Goal: Task Accomplishment & Management: Use online tool/utility

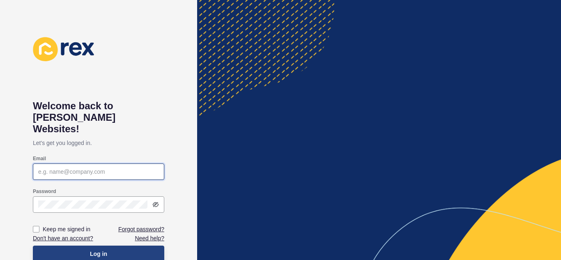
type input "[EMAIL_ADDRESS][DOMAIN_NAME]"
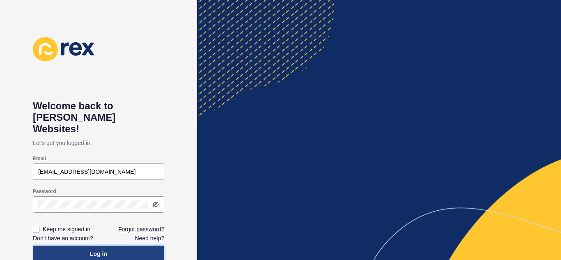
click at [92, 245] on button "Log in" at bounding box center [98, 253] width 131 height 16
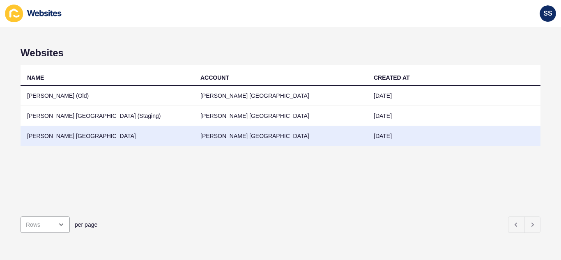
click at [75, 138] on td "[PERSON_NAME] [GEOGRAPHIC_DATA]" at bounding box center [107, 136] width 173 height 20
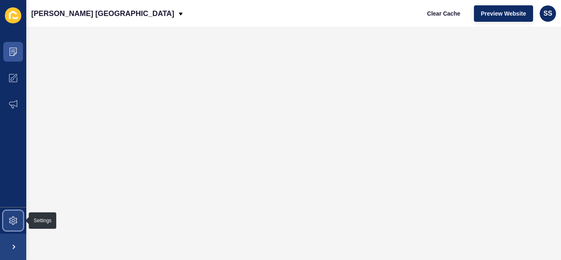
click at [7, 216] on span at bounding box center [13, 220] width 26 height 26
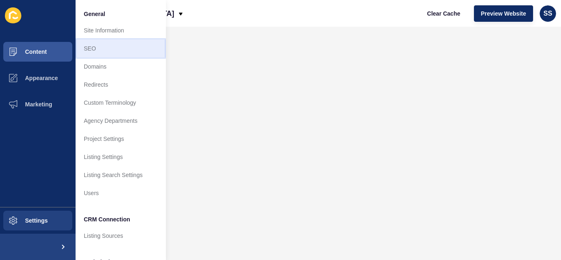
click at [98, 45] on link "SEO" at bounding box center [121, 48] width 90 height 18
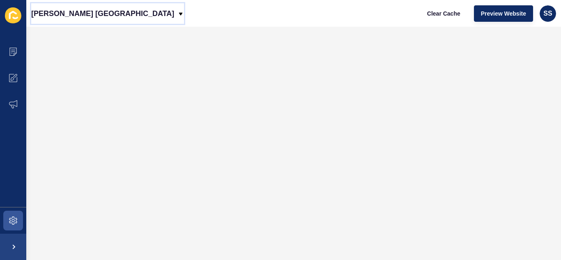
click at [80, 15] on p "[PERSON_NAME] [GEOGRAPHIC_DATA]" at bounding box center [102, 13] width 143 height 21
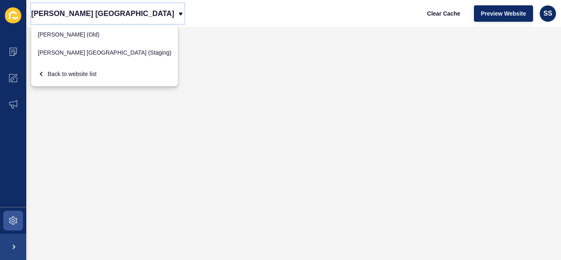
click at [80, 15] on p "[PERSON_NAME] [GEOGRAPHIC_DATA]" at bounding box center [102, 13] width 143 height 21
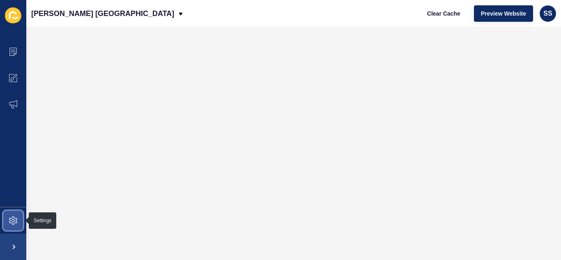
click at [10, 217] on icon at bounding box center [13, 220] width 8 height 8
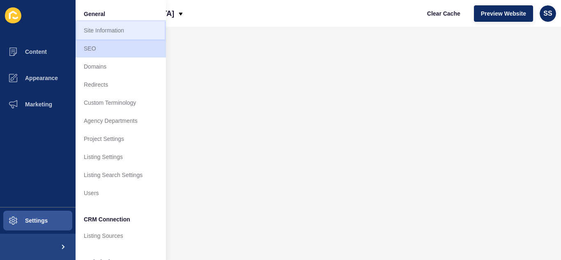
click at [102, 30] on link "Site Information" at bounding box center [121, 30] width 90 height 18
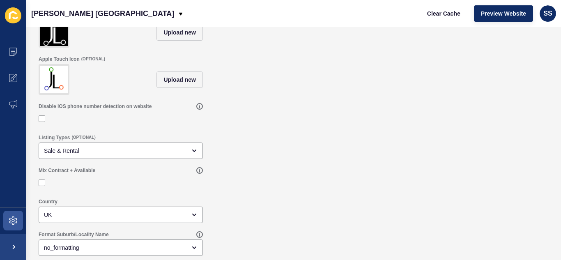
scroll to position [100, 0]
click at [16, 221] on icon at bounding box center [13, 220] width 8 height 8
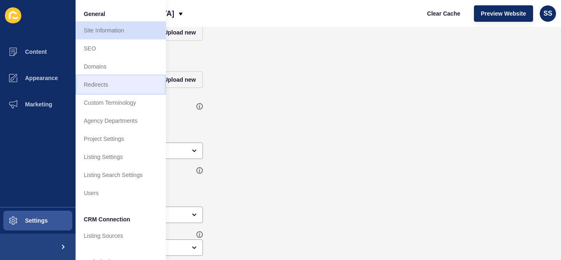
click at [105, 80] on link "Redirects" at bounding box center [121, 85] width 90 height 18
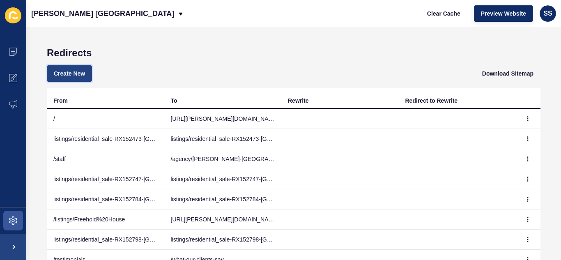
click at [66, 74] on span "Create New" at bounding box center [69, 73] width 31 height 8
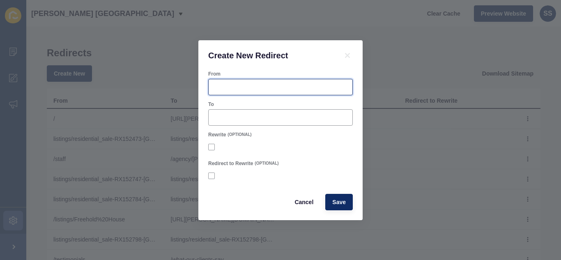
click at [243, 90] on input "From" at bounding box center [280, 87] width 134 height 8
paste input "[URL][PERSON_NAME][DOMAIN_NAME]"
drag, startPoint x: 270, startPoint y: 85, endPoint x: 206, endPoint y: 85, distance: 64.0
click at [206, 85] on div "From [URL][PERSON_NAME][DOMAIN_NAME] To Rewrite (OPTIONAL) Redirect to Rewrite …" at bounding box center [280, 145] width 164 height 149
type input "/staff/[PERSON_NAME]"
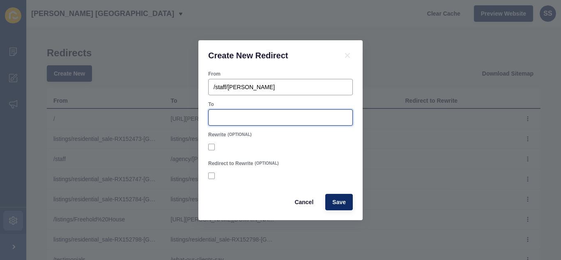
click at [243, 120] on input "To" at bounding box center [280, 117] width 134 height 8
paste input "[URL][PERSON_NAME][DOMAIN_NAME][PERSON_NAME]"
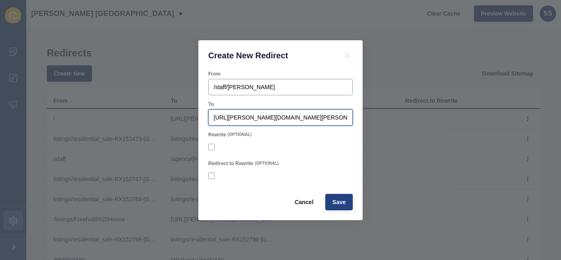
type input "[URL][PERSON_NAME][DOMAIN_NAME][PERSON_NAME]"
click at [338, 197] on button "Save" at bounding box center [339, 202] width 28 height 16
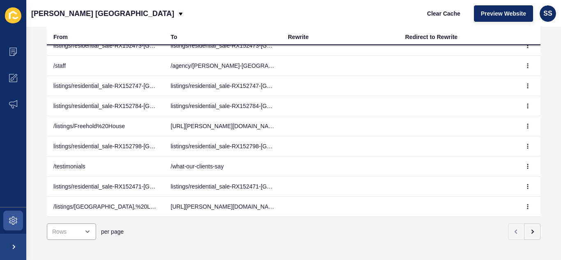
scroll to position [71, 0]
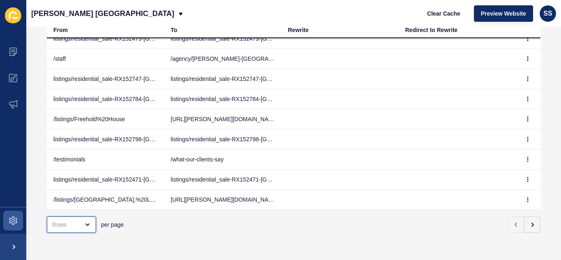
click at [80, 221] on div "open menu" at bounding box center [84, 224] width 11 height 7
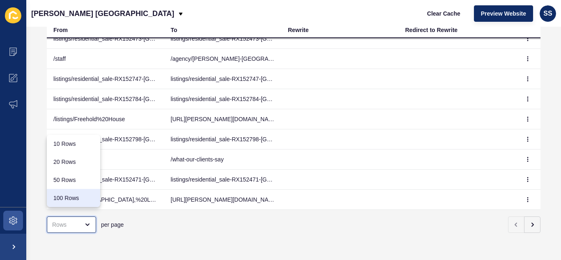
click at [67, 202] on div "100 Rows" at bounding box center [73, 198] width 53 height 18
type input "100 Rows"
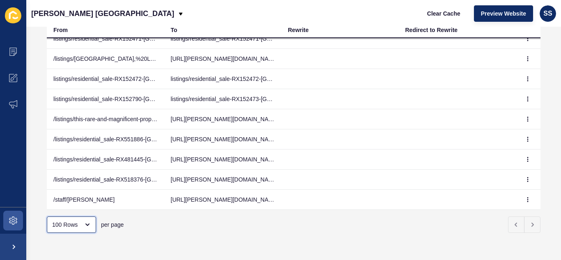
scroll to position [183, 0]
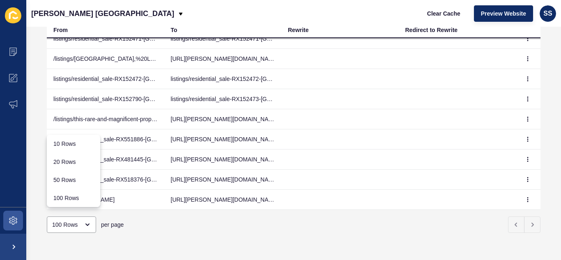
click at [190, 220] on div "100 Rows per page" at bounding box center [277, 224] width 466 height 16
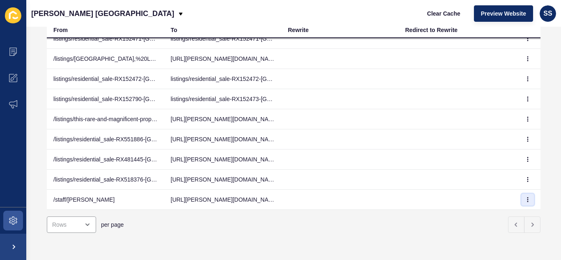
click at [525, 197] on icon "button" at bounding box center [527, 199] width 5 height 5
click at [493, 205] on link "Edit" at bounding box center [492, 204] width 57 height 18
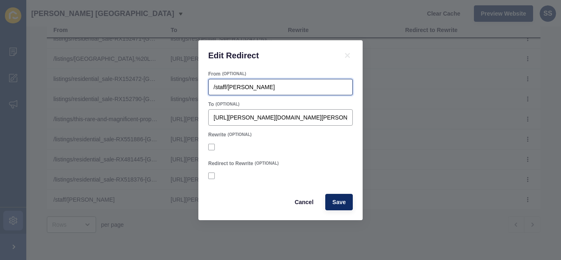
click at [274, 88] on input "/staff/[PERSON_NAME]" at bounding box center [280, 87] width 134 height 8
paste input "[URL][PERSON_NAME][DOMAIN_NAME]"
type input "[URL][PERSON_NAME][DOMAIN_NAME]"
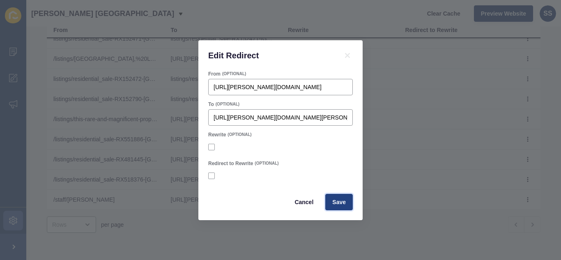
click at [337, 202] on span "Save" at bounding box center [339, 202] width 14 height 8
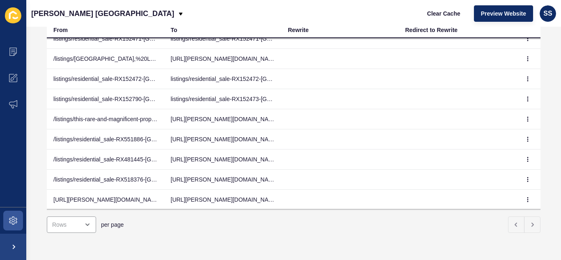
scroll to position [183, 0]
click at [527, 197] on icon "button" at bounding box center [527, 199] width 0 height 4
click at [490, 203] on link "Edit" at bounding box center [492, 204] width 57 height 18
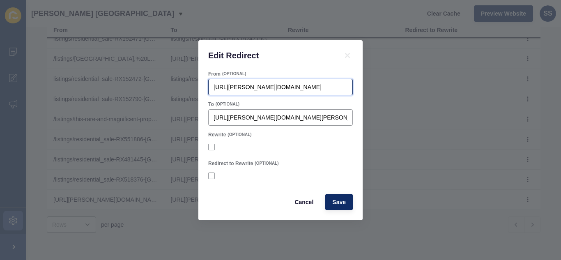
drag, startPoint x: 270, startPoint y: 86, endPoint x: 195, endPoint y: 88, distance: 74.7
click at [195, 88] on div "Edit Redirect From (OPTIONAL) [URL][PERSON_NAME][DOMAIN_NAME] To (OPTIONAL) [UR…" at bounding box center [280, 130] width 561 height 260
type input "/staff/[PERSON_NAME]"
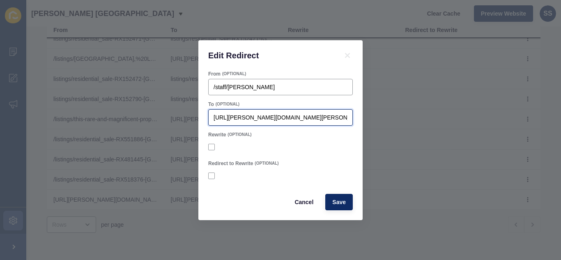
drag, startPoint x: 269, startPoint y: 117, endPoint x: 202, endPoint y: 117, distance: 67.7
click at [202, 117] on div "From (OPTIONAL) /staff/[PERSON_NAME] To (OPTIONAL) [URL][PERSON_NAME][DOMAIN_NA…" at bounding box center [280, 145] width 164 height 149
type input "/agency/[PERSON_NAME]-[GEOGRAPHIC_DATA]"
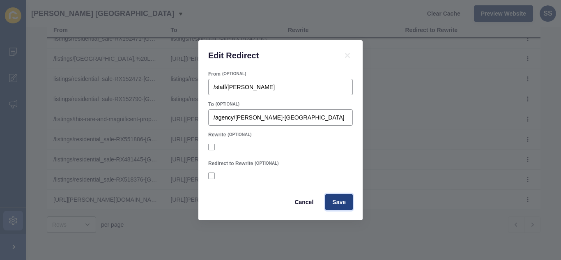
click at [334, 198] on span "Save" at bounding box center [339, 202] width 14 height 8
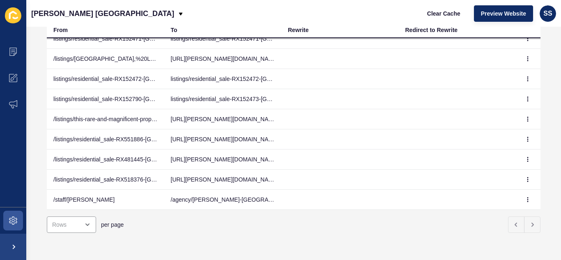
scroll to position [183, 0]
click at [525, 197] on icon "button" at bounding box center [527, 199] width 5 height 5
click at [486, 202] on link "Edit" at bounding box center [492, 204] width 57 height 18
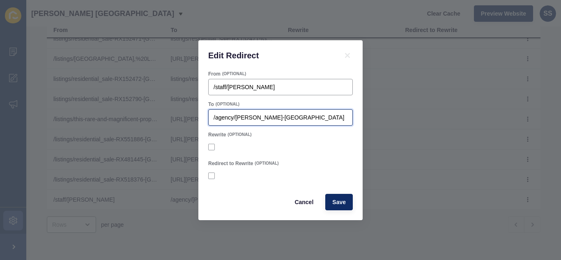
click at [271, 114] on input "/agency/[PERSON_NAME]-[GEOGRAPHIC_DATA]" at bounding box center [280, 117] width 134 height 8
paste input "[URL][PERSON_NAME][DOMAIN_NAME]"
type input "[URL][PERSON_NAME][DOMAIN_NAME]"
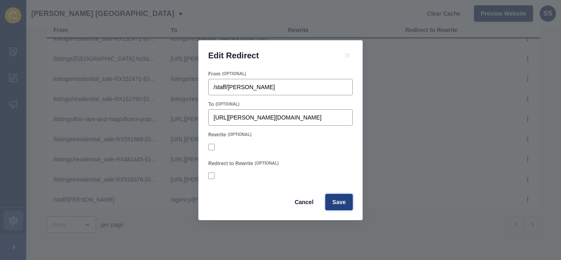
click at [340, 198] on span "Save" at bounding box center [339, 202] width 14 height 8
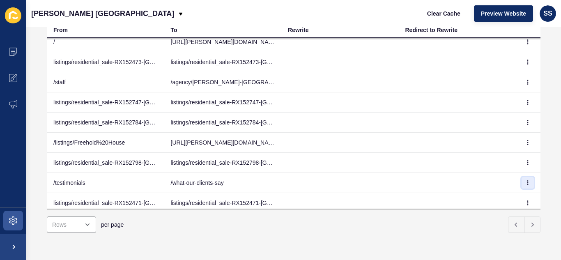
click at [521, 179] on button "button" at bounding box center [527, 182] width 12 height 11
click at [477, 196] on link "Edit" at bounding box center [492, 199] width 57 height 18
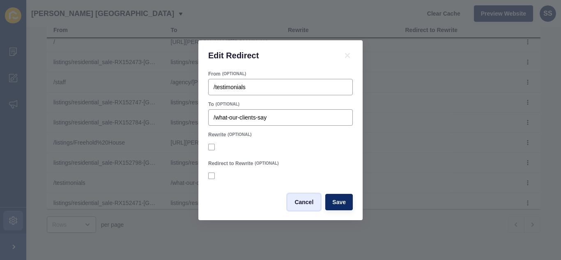
click at [300, 197] on button "Cancel" at bounding box center [303, 202] width 33 height 16
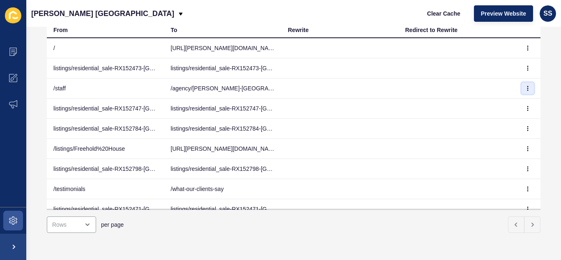
click at [525, 87] on icon "button" at bounding box center [527, 88] width 5 height 5
click at [476, 102] on link "Edit" at bounding box center [492, 105] width 57 height 18
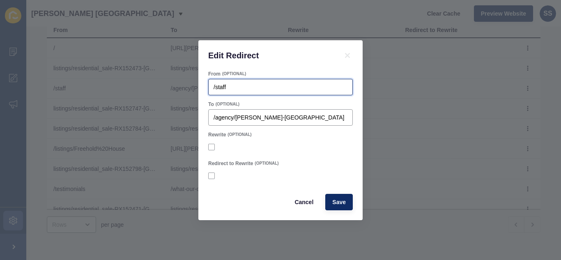
drag, startPoint x: 150, startPoint y: 93, endPoint x: 110, endPoint y: 94, distance: 39.8
click at [110, 94] on div "Edit Redirect From (OPTIONAL) /staff To (OPTIONAL) /agency/[PERSON_NAME]-london…" at bounding box center [280, 130] width 561 height 260
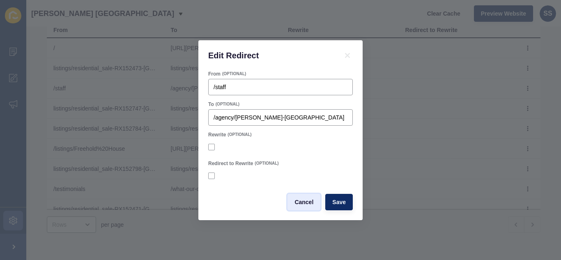
click at [296, 196] on button "Cancel" at bounding box center [303, 202] width 33 height 16
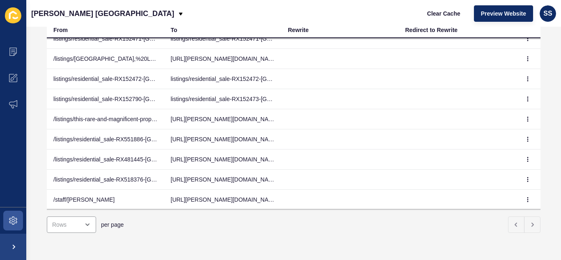
scroll to position [183, 0]
click at [521, 194] on button "button" at bounding box center [527, 199] width 12 height 11
click at [478, 202] on link "Edit" at bounding box center [492, 204] width 57 height 18
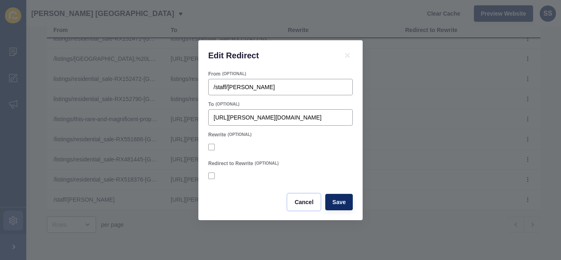
click at [311, 200] on span "Cancel" at bounding box center [303, 202] width 19 height 8
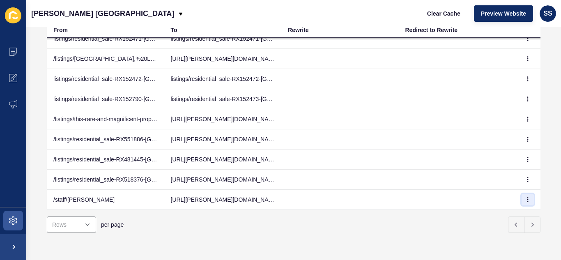
click at [525, 197] on icon "button" at bounding box center [527, 199] width 5 height 5
click at [483, 222] on link "Delete" at bounding box center [492, 222] width 57 height 18
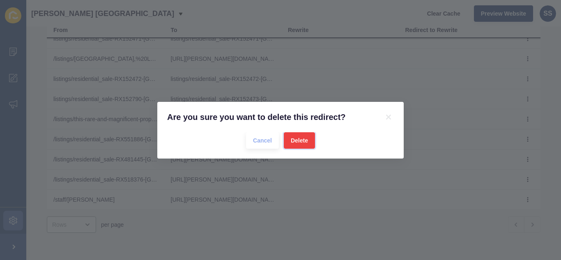
click at [298, 140] on span "Delete" at bounding box center [299, 140] width 17 height 8
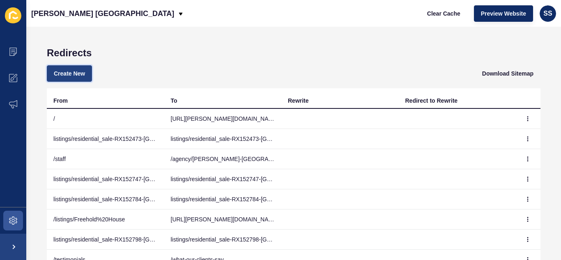
click at [83, 77] on span "Create New" at bounding box center [69, 73] width 31 height 8
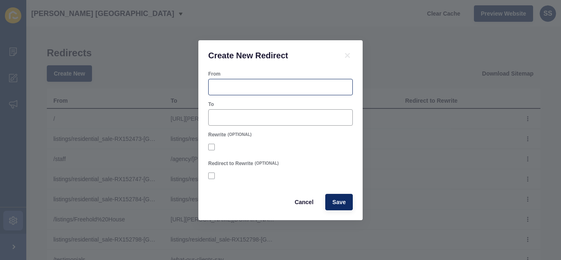
click at [236, 81] on div at bounding box center [280, 87] width 144 height 16
paste input "/staff/[PERSON_NAME]"
type input "/staff/[PERSON_NAME]"
click at [249, 112] on div at bounding box center [280, 117] width 144 height 16
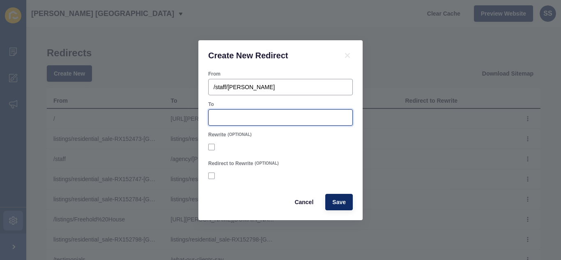
paste input "/agency/[PERSON_NAME]-[GEOGRAPHIC_DATA]"
type input "/agency/[PERSON_NAME]-[GEOGRAPHIC_DATA]"
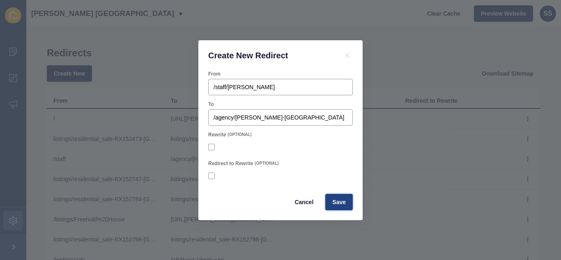
click at [334, 206] on span "Save" at bounding box center [339, 202] width 14 height 8
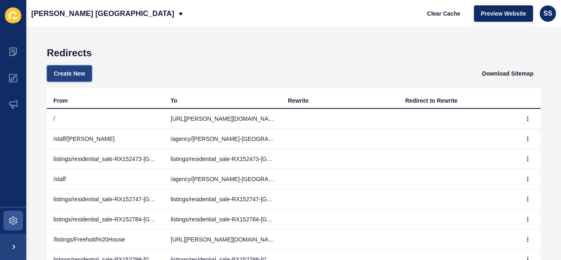
click at [64, 72] on span "Create New" at bounding box center [69, 73] width 31 height 8
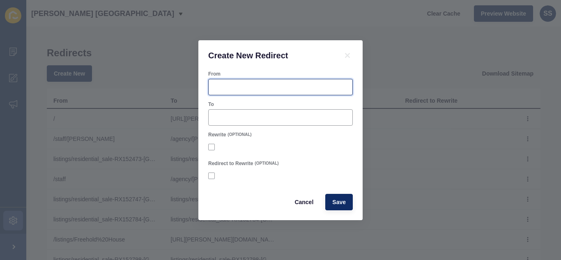
click at [248, 87] on input "From" at bounding box center [280, 87] width 134 height 8
paste input "[URL][PERSON_NAME][DOMAIN_NAME]"
drag, startPoint x: 240, startPoint y: 86, endPoint x: 177, endPoint y: 85, distance: 63.6
click at [177, 85] on div "Create New Redirect From [URL][PERSON_NAME][DOMAIN_NAME] To Rewrite (OPTIONAL) …" at bounding box center [280, 130] width 561 height 260
drag, startPoint x: 233, startPoint y: 87, endPoint x: 191, endPoint y: 87, distance: 41.9
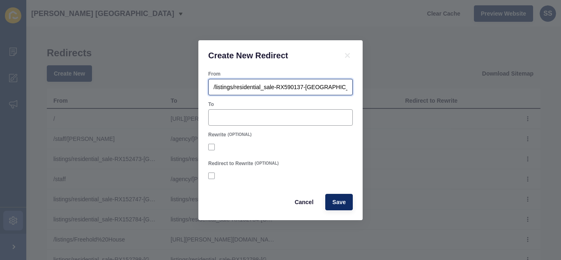
click at [191, 87] on div "Create New Redirect From /listings/residential_sale-RX590137-[GEOGRAPHIC_DATA] …" at bounding box center [280, 130] width 561 height 260
type input "/listings/residential_sale-RX590137-[GEOGRAPHIC_DATA]"
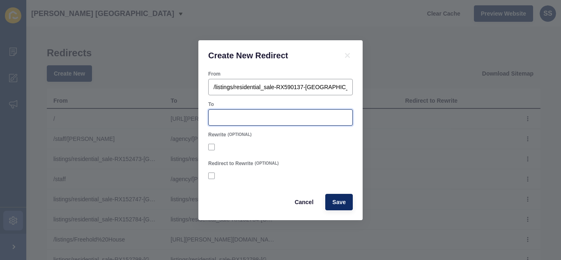
click at [240, 118] on input "To" at bounding box center [280, 117] width 134 height 8
paste input "/listings"
type input "/listings"
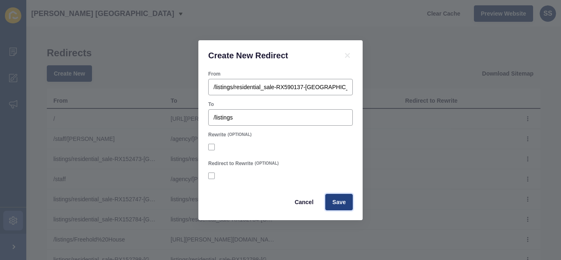
click at [334, 200] on span "Save" at bounding box center [339, 202] width 14 height 8
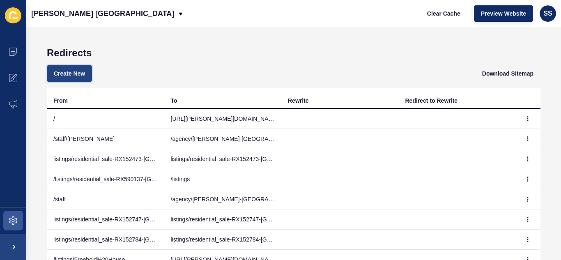
click at [84, 72] on span "Create New" at bounding box center [69, 73] width 31 height 8
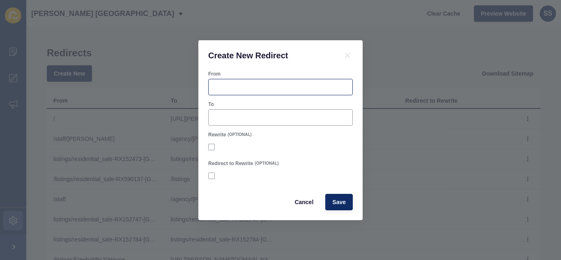
click at [247, 92] on div at bounding box center [280, 87] width 144 height 16
paste input "[URL][PERSON_NAME][DOMAIN_NAME]"
type input "[URL][PERSON_NAME][DOMAIN_NAME]"
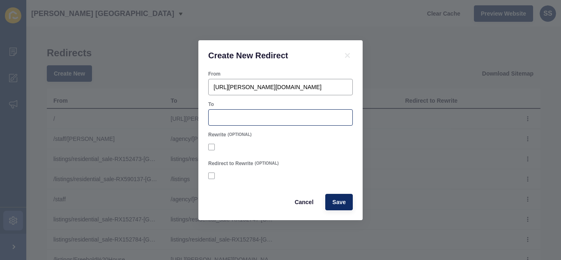
click at [234, 122] on div at bounding box center [280, 117] width 144 height 16
paste input "[URL][PERSON_NAME][DOMAIN_NAME]"
type input "[URL][PERSON_NAME][DOMAIN_NAME]"
click at [347, 200] on button "Save" at bounding box center [339, 202] width 28 height 16
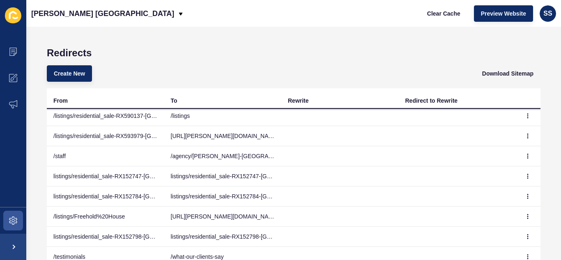
scroll to position [82, 0]
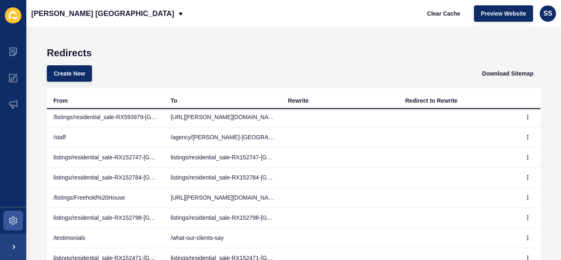
click at [32, 76] on div "Redirects Create New Download Sitemap From To Rewrite Redirect to Rewrite / [UR…" at bounding box center [293, 143] width 534 height 233
click at [69, 73] on span "Create New" at bounding box center [69, 73] width 31 height 8
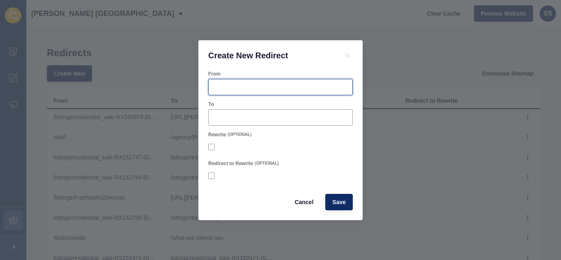
click at [251, 83] on input "From" at bounding box center [280, 87] width 134 height 8
paste input "[URL][PERSON_NAME][DOMAIN_NAME]"
drag, startPoint x: 231, startPoint y: 88, endPoint x: 150, endPoint y: 88, distance: 80.5
click at [150, 88] on div "Create New Redirect From [URL][PERSON_NAME][DOMAIN_NAME] To Rewrite (OPTIONAL) …" at bounding box center [280, 130] width 561 height 260
click at [243, 86] on input "[URL][PERSON_NAME][DOMAIN_NAME]" at bounding box center [280, 87] width 134 height 8
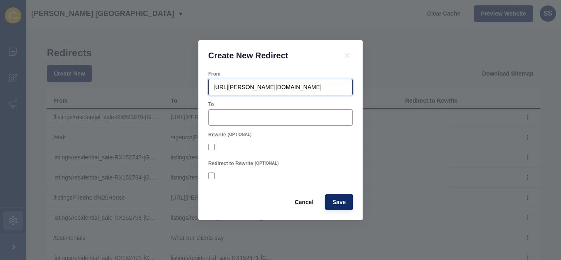
drag, startPoint x: 269, startPoint y: 86, endPoint x: 196, endPoint y: 90, distance: 73.6
click at [196, 90] on div "Create New Redirect From [URL][PERSON_NAME][DOMAIN_NAME] To Rewrite (OPTIONAL) …" at bounding box center [280, 130] width 561 height 260
type input "/listings/stunning-end-of-terrace-family-home-with-parking-for-four-cars-includ…"
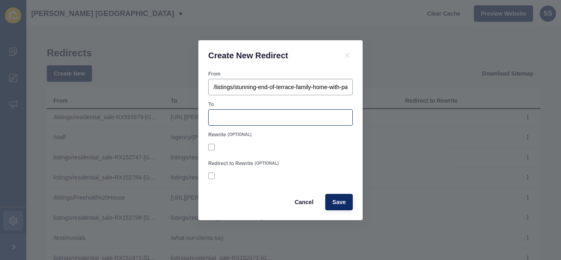
click at [248, 122] on div at bounding box center [280, 117] width 144 height 16
paste input "/listings"
type input "/listings"
click at [337, 198] on span "Save" at bounding box center [339, 202] width 14 height 8
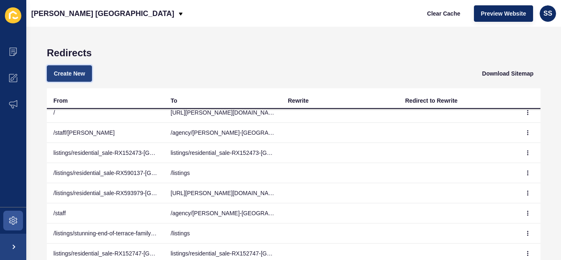
click at [72, 73] on span "Create New" at bounding box center [69, 73] width 31 height 8
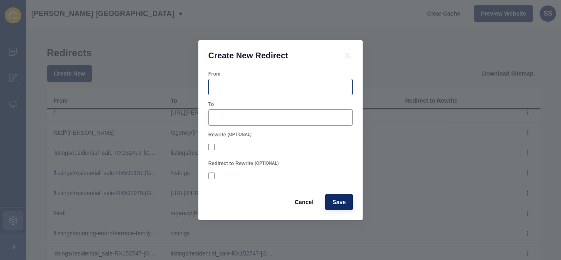
click at [246, 82] on div at bounding box center [280, 87] width 144 height 16
paste input "[URL][PERSON_NAME][DOMAIN_NAME]"
drag, startPoint x: 202, startPoint y: 87, endPoint x: 188, endPoint y: 87, distance: 14.0
click at [188, 87] on div "Create New Redirect From [URL][PERSON_NAME][DOMAIN_NAME] To Rewrite (OPTIONAL) …" at bounding box center [280, 130] width 561 height 260
click at [239, 86] on input "[URL][PERSON_NAME][DOMAIN_NAME]" at bounding box center [280, 87] width 134 height 8
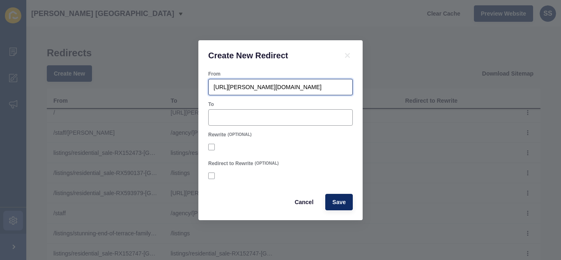
click at [272, 86] on input "[URL][PERSON_NAME][DOMAIN_NAME]" at bounding box center [280, 87] width 134 height 8
click at [269, 87] on input "[URL][PERSON_NAME][DOMAIN_NAME]" at bounding box center [280, 87] width 134 height 8
click at [270, 86] on input "[URL][PERSON_NAME][DOMAIN_NAME]" at bounding box center [280, 87] width 134 height 8
drag, startPoint x: 269, startPoint y: 87, endPoint x: 197, endPoint y: 88, distance: 71.8
click at [197, 88] on div "Create New Redirect From [URL][PERSON_NAME][DOMAIN_NAME] To Rewrite (OPTIONAL) …" at bounding box center [280, 130] width 561 height 260
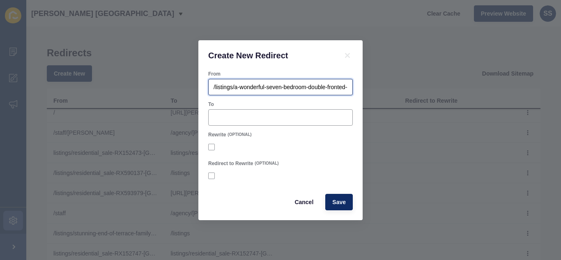
type input "/listings/a-wonderful-seven-bedroom-double-fronted-detached-villa-with-garden-a…"
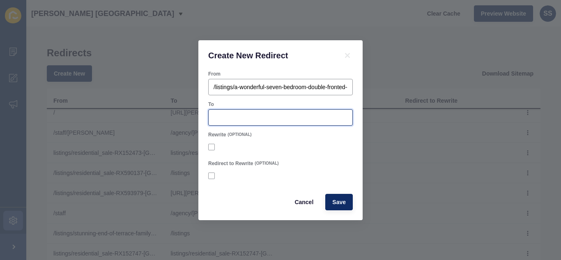
click at [238, 116] on input "To" at bounding box center [280, 117] width 134 height 8
paste input "[URL][PERSON_NAME][DOMAIN_NAME]"
type input "[URL][PERSON_NAME][DOMAIN_NAME]"
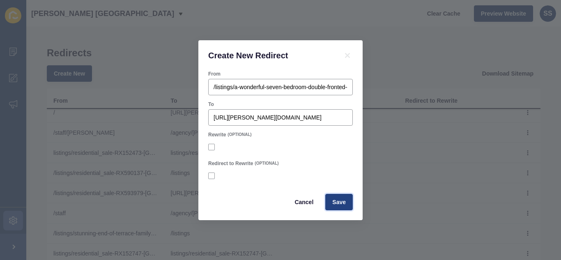
click at [335, 204] on span "Save" at bounding box center [339, 202] width 14 height 8
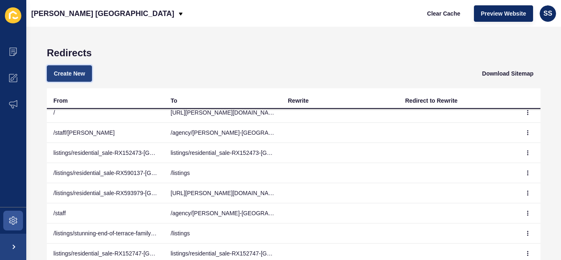
click at [70, 78] on button "Create New" at bounding box center [69, 73] width 45 height 16
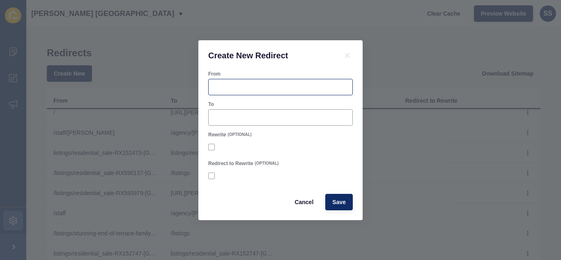
click at [232, 80] on div at bounding box center [280, 87] width 144 height 16
paste input "[URL][PERSON_NAME][DOMAIN_NAME]"
drag, startPoint x: 258, startPoint y: 86, endPoint x: 184, endPoint y: 87, distance: 73.9
click at [184, 87] on div "Create New Redirect From [URL][PERSON_NAME][DOMAIN_NAME] To Rewrite (OPTIONAL) …" at bounding box center [280, 130] width 561 height 260
type input "[URL][PERSON_NAME][DOMAIN_NAME]"
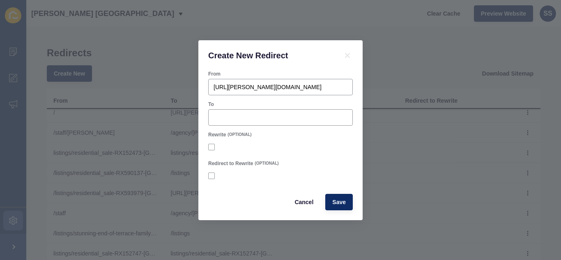
click at [238, 127] on form "From [URL][PERSON_NAME][DOMAIN_NAME] To Rewrite (OPTIONAL) Redirect to Rewrite …" at bounding box center [280, 141] width 144 height 140
click at [236, 118] on input "To" at bounding box center [280, 117] width 134 height 8
paste input "[URL][PERSON_NAME][DOMAIN_NAME]"
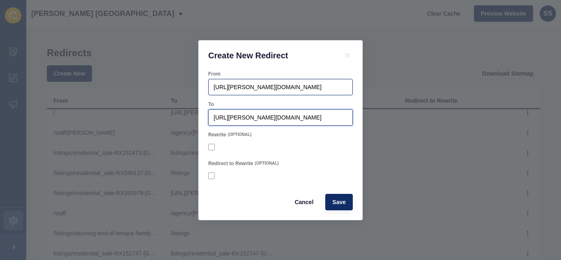
type input "[URL][PERSON_NAME][DOMAIN_NAME]"
drag, startPoint x: 269, startPoint y: 84, endPoint x: 191, endPoint y: 86, distance: 78.4
click at [191, 86] on div "Create New Redirect From [URL][PERSON_NAME][DOMAIN_NAME] To [URL][PERSON_NAME][…" at bounding box center [280, 130] width 561 height 260
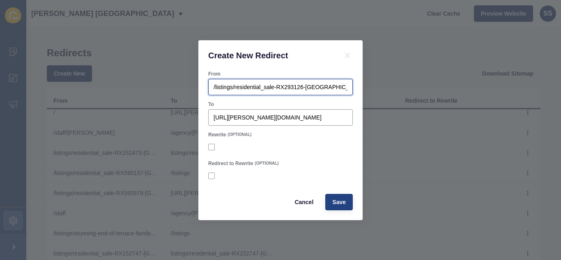
type input "/listings/residential_sale-RX293126-[GEOGRAPHIC_DATA]"
click at [331, 200] on button "Save" at bounding box center [339, 202] width 28 height 16
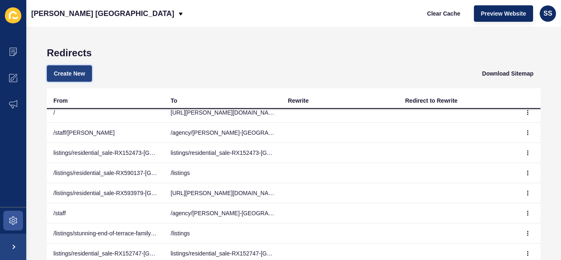
click at [60, 70] on span "Create New" at bounding box center [69, 73] width 31 height 8
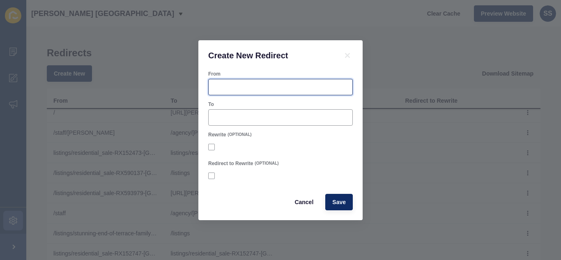
click at [241, 89] on input "From" at bounding box center [280, 87] width 134 height 8
paste input "[URL][PERSON_NAME][DOMAIN_NAME]"
drag, startPoint x: 260, startPoint y: 87, endPoint x: 182, endPoint y: 87, distance: 77.6
click at [182, 87] on div "Create New Redirect From [URL][PERSON_NAME][DOMAIN_NAME] To Rewrite (OPTIONAL) …" at bounding box center [280, 130] width 561 height 260
type input "[URL][PERSON_NAME][DOMAIN_NAME]"
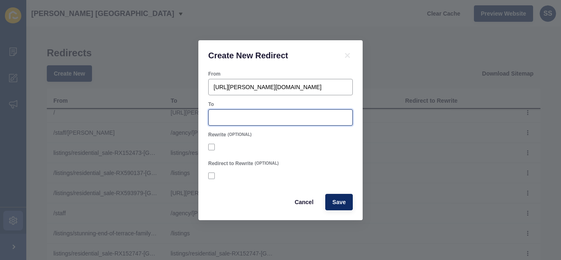
click at [236, 115] on input "To" at bounding box center [280, 117] width 134 height 8
paste input "[URL][PERSON_NAME][DOMAIN_NAME]"
type input "[URL][PERSON_NAME][DOMAIN_NAME]"
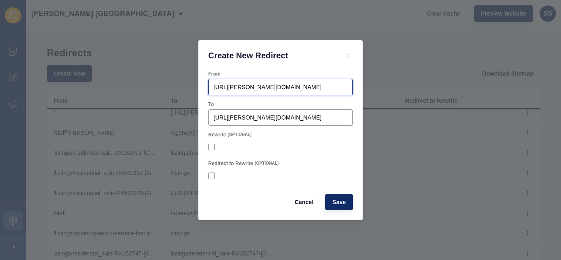
drag, startPoint x: 269, startPoint y: 87, endPoint x: 193, endPoint y: 87, distance: 75.9
click at [193, 87] on div "Create New Redirect From [URL][PERSON_NAME][DOMAIN_NAME] To [URL][PERSON_NAME][…" at bounding box center [280, 130] width 561 height 260
type input "/listings/residential_sale-RX473847-[GEOGRAPHIC_DATA]"
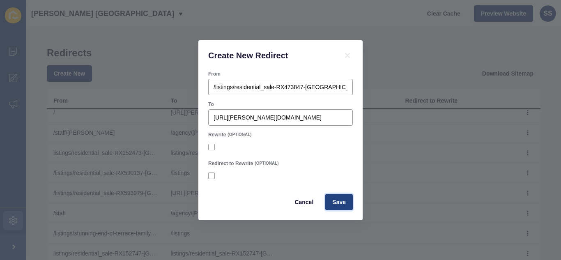
click at [335, 202] on span "Save" at bounding box center [339, 202] width 14 height 8
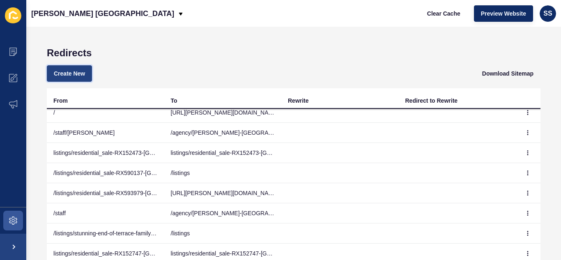
click at [49, 66] on button "Create New" at bounding box center [69, 73] width 45 height 16
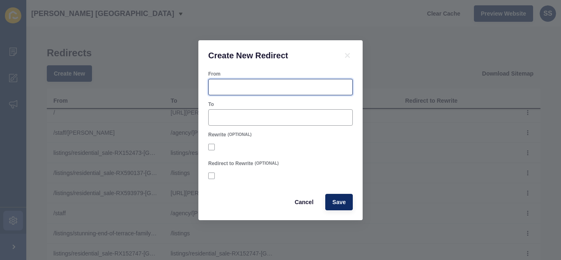
click at [237, 86] on input "From" at bounding box center [280, 87] width 134 height 8
paste input "[URL][PERSON_NAME][DOMAIN_NAME]"
drag, startPoint x: 259, startPoint y: 89, endPoint x: 184, endPoint y: 98, distance: 75.7
click at [166, 88] on div "Create New Redirect From [URL][PERSON_NAME][DOMAIN_NAME] To Rewrite (OPTIONAL) …" at bounding box center [280, 130] width 561 height 260
type input "[URL][PERSON_NAME][DOMAIN_NAME]"
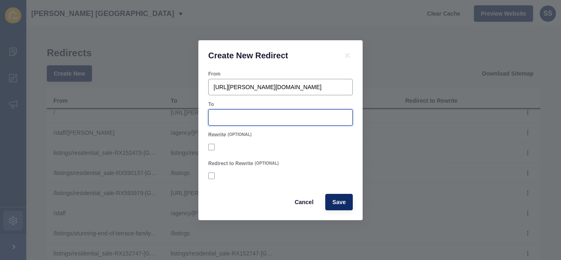
click at [230, 119] on input "To" at bounding box center [280, 117] width 134 height 8
paste input "[URL][PERSON_NAME][DOMAIN_NAME]"
type input "[URL][PERSON_NAME][DOMAIN_NAME]"
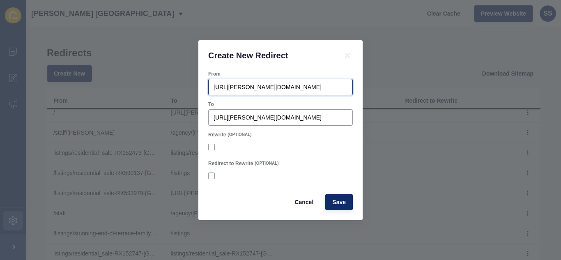
drag, startPoint x: 269, startPoint y: 87, endPoint x: 171, endPoint y: 89, distance: 97.7
click at [171, 89] on div "Create New Redirect From [URL][PERSON_NAME][DOMAIN_NAME] To [URL][PERSON_NAME][…" at bounding box center [280, 130] width 561 height 260
type input "/listings/residential_sale-RX567279-[GEOGRAPHIC_DATA]"
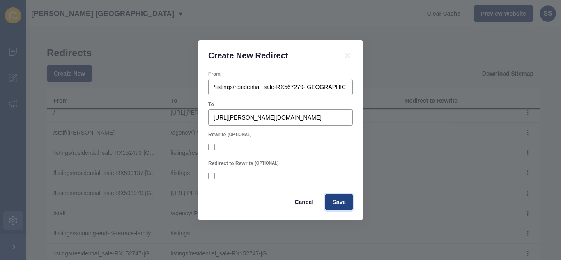
click at [338, 202] on span "Save" at bounding box center [339, 202] width 14 height 8
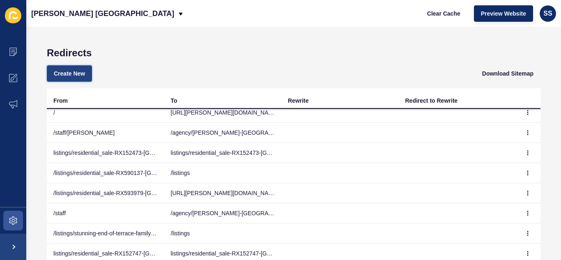
click at [74, 76] on span "Create New" at bounding box center [69, 73] width 31 height 8
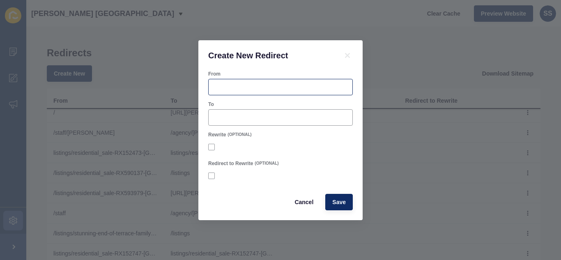
click at [229, 82] on div at bounding box center [280, 87] width 144 height 16
paste input "[URL][PERSON_NAME][DOMAIN_NAME]"
drag, startPoint x: 259, startPoint y: 85, endPoint x: 172, endPoint y: 85, distance: 87.0
click at [172, 85] on div "Create New Redirect From [URL][PERSON_NAME][DOMAIN_NAME] To Rewrite (OPTIONAL) …" at bounding box center [280, 130] width 561 height 260
type input "[URL][PERSON_NAME][DOMAIN_NAME]"
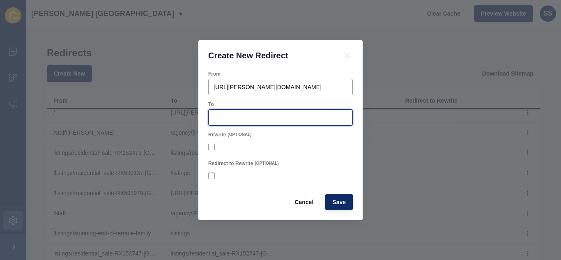
click at [240, 115] on input "To" at bounding box center [280, 117] width 134 height 8
paste input "[URL][PERSON_NAME][DOMAIN_NAME]"
type input "[URL][PERSON_NAME][DOMAIN_NAME]"
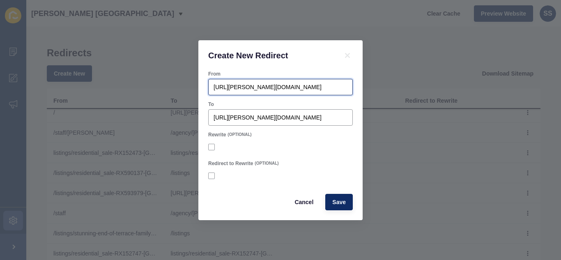
drag, startPoint x: 269, startPoint y: 87, endPoint x: 167, endPoint y: 94, distance: 102.4
click at [167, 94] on div "Create New Redirect From [URL][PERSON_NAME][DOMAIN_NAME] To [URL][PERSON_NAME][…" at bounding box center [280, 130] width 561 height 260
type input "/listings/residential_sale-RX450116-[GEOGRAPHIC_DATA]"
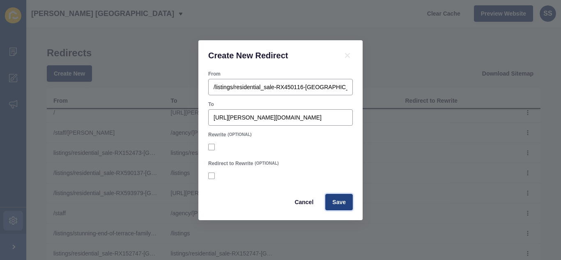
click at [344, 207] on button "Save" at bounding box center [339, 202] width 28 height 16
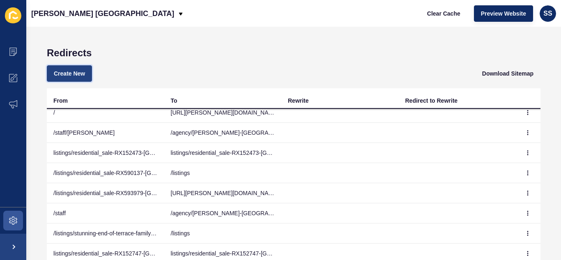
click at [82, 77] on span "Create New" at bounding box center [69, 73] width 31 height 8
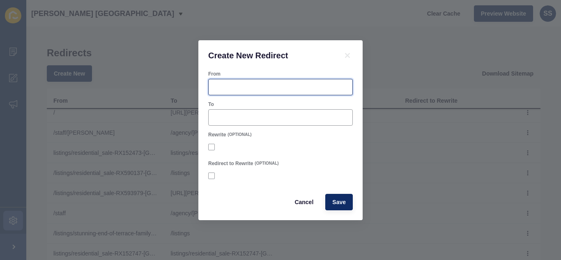
click at [280, 88] on input "From" at bounding box center [280, 87] width 134 height 8
paste input "[URL][PERSON_NAME][DOMAIN_NAME]"
drag, startPoint x: 259, startPoint y: 85, endPoint x: 159, endPoint y: 88, distance: 99.4
click at [159, 88] on div "Create New Redirect From [URL][PERSON_NAME][DOMAIN_NAME] To Rewrite (OPTIONAL) …" at bounding box center [280, 130] width 561 height 260
type input "[URL][PERSON_NAME][DOMAIN_NAME]"
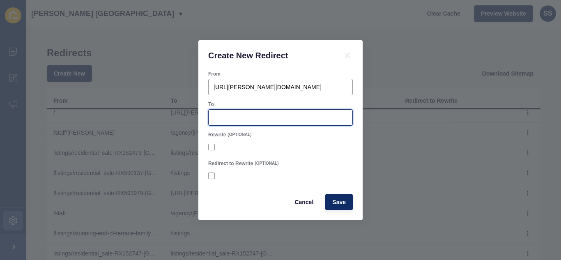
click at [232, 119] on input "To" at bounding box center [280, 117] width 134 height 8
paste input "[URL][PERSON_NAME][DOMAIN_NAME]"
type input "[URL][PERSON_NAME][DOMAIN_NAME]"
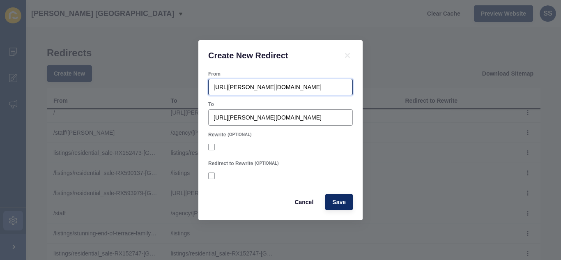
drag, startPoint x: 268, startPoint y: 86, endPoint x: 160, endPoint y: 86, distance: 108.0
click at [160, 86] on div "Create New Redirect From [URL][PERSON_NAME][DOMAIN_NAME] To [URL][PERSON_NAME][…" at bounding box center [280, 130] width 561 height 260
type input "/listings/residential_sale-RX423386-[GEOGRAPHIC_DATA]"
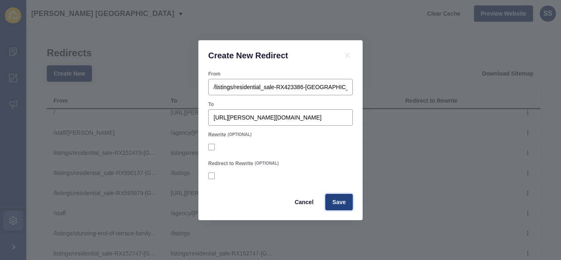
click at [340, 206] on span "Save" at bounding box center [339, 202] width 14 height 8
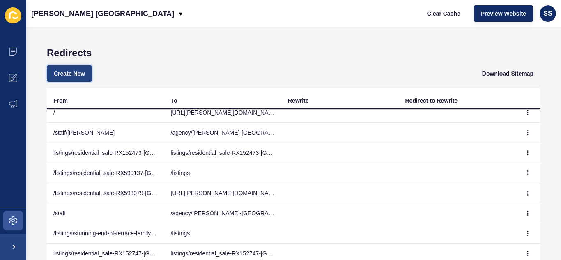
click at [68, 76] on span "Create New" at bounding box center [69, 73] width 31 height 8
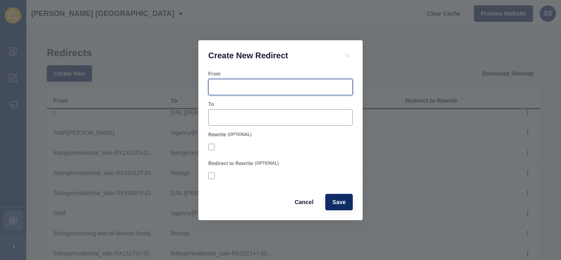
click at [268, 85] on input "From" at bounding box center [280, 87] width 134 height 8
paste input "[URL][PERSON_NAME][DOMAIN_NAME]"
drag, startPoint x: 269, startPoint y: 86, endPoint x: 178, endPoint y: 85, distance: 91.1
click at [178, 85] on div "Create New Redirect From [URL][PERSON_NAME][DOMAIN_NAME] To Rewrite (OPTIONAL) …" at bounding box center [280, 130] width 561 height 260
type input "/lander"
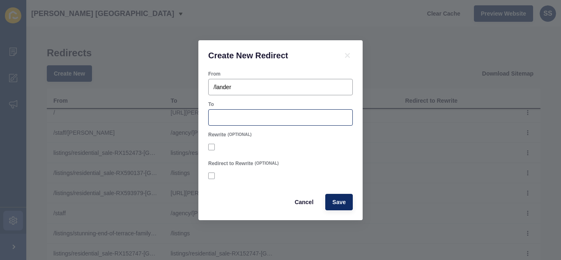
click at [259, 112] on div at bounding box center [280, 117] width 144 height 16
paste input "[URL][PERSON_NAME][DOMAIN_NAME]"
type input "[URL][PERSON_NAME][DOMAIN_NAME]"
click at [346, 200] on button "Save" at bounding box center [339, 202] width 28 height 16
